Goal: Find specific page/section

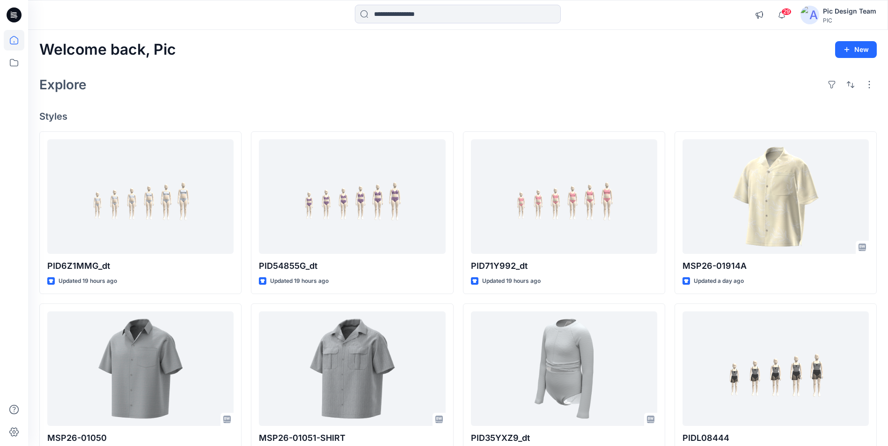
click at [16, 11] on icon at bounding box center [14, 14] width 15 height 15
click at [17, 10] on icon at bounding box center [14, 14] width 15 height 15
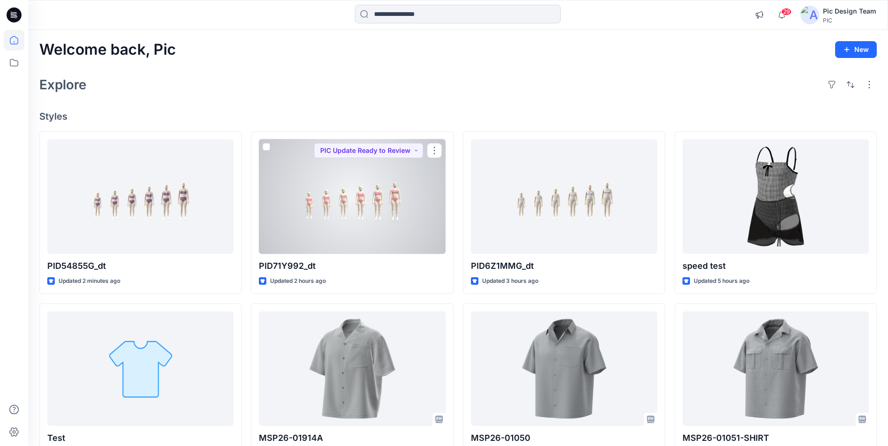
click at [325, 172] on div at bounding box center [352, 196] width 186 height 115
